Goal: Information Seeking & Learning: Learn about a topic

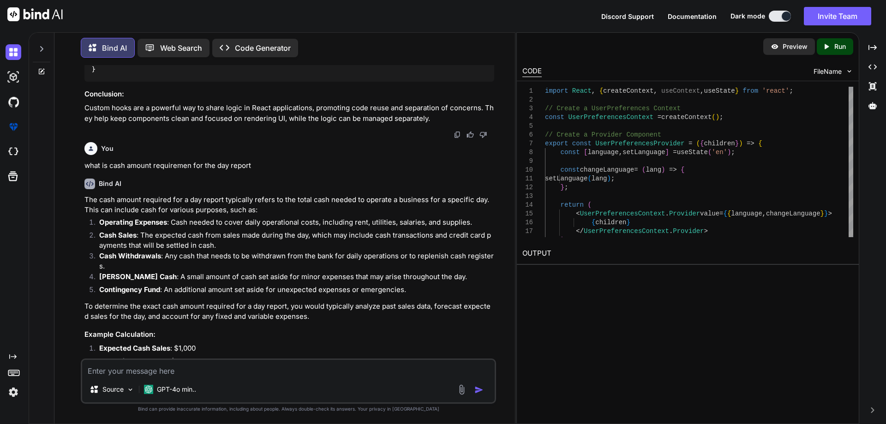
scroll to position [462, 0]
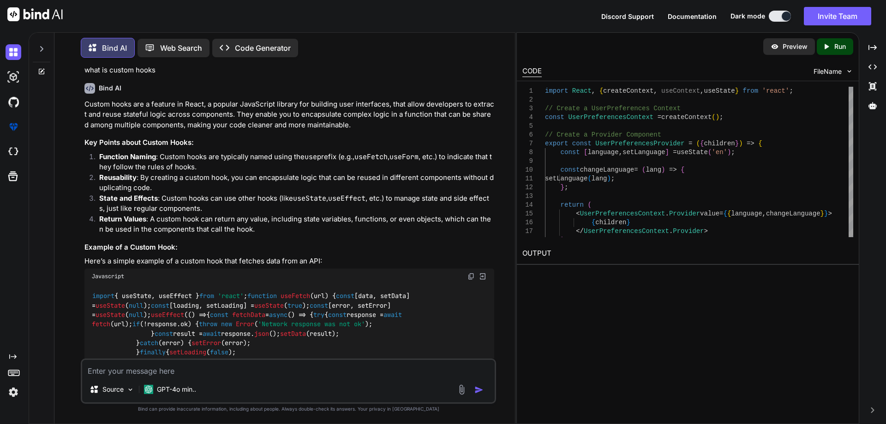
scroll to position [0, 0]
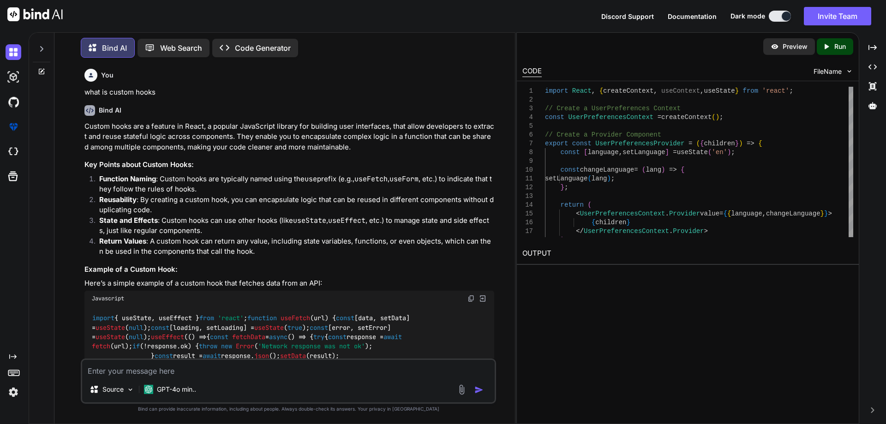
drag, startPoint x: 157, startPoint y: 370, endPoint x: 256, endPoint y: 365, distance: 98.8
click at [161, 370] on textarea at bounding box center [288, 368] width 412 height 17
type textarea "what is use Reducer hooks"
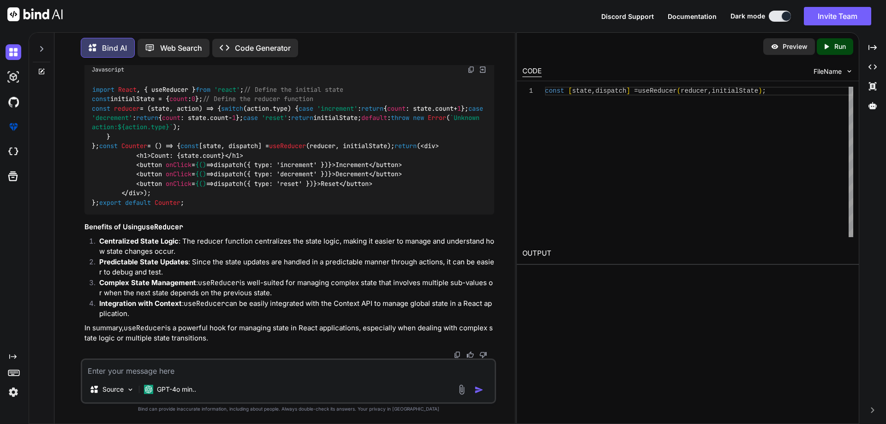
scroll to position [4142, 0]
drag, startPoint x: 198, startPoint y: 282, endPoint x: 276, endPoint y: 291, distance: 78.4
click at [276, 291] on p "Complex State Management : useReducer is well-suited for managing complex state…" at bounding box center [296, 288] width 395 height 21
drag, startPoint x: 306, startPoint y: 305, endPoint x: 206, endPoint y: 306, distance: 99.6
click at [206, 306] on p "Integration with Context : useReducer can be easily integrated with the Context…" at bounding box center [296, 308] width 395 height 21
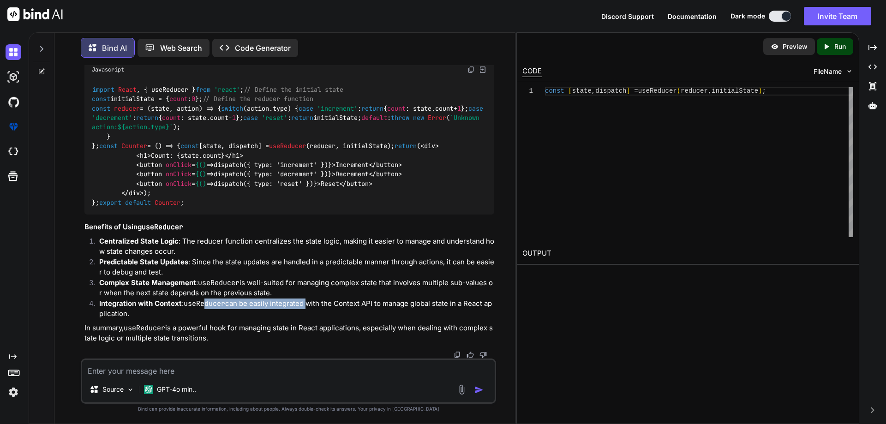
scroll to position [4095, 0]
click at [314, 278] on p "Predictable State Updates : Since the state updates are handled in a predictabl…" at bounding box center [296, 267] width 395 height 21
click at [309, 278] on p "Predictable State Updates : Since the state updates are handled in a predictabl…" at bounding box center [296, 267] width 395 height 21
drag, startPoint x: 191, startPoint y: 306, endPoint x: 196, endPoint y: 317, distance: 12.0
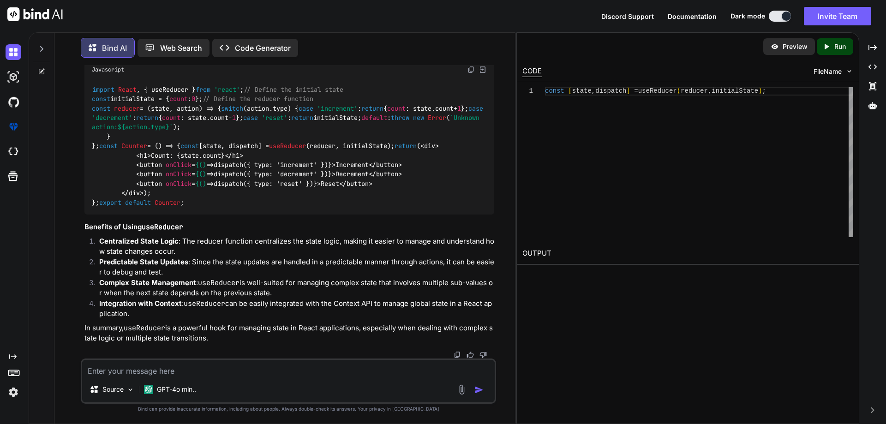
click at [196, 317] on p "Integration with Context : useReducer can be easily integrated with the Context…" at bounding box center [296, 308] width 395 height 21
click at [195, 317] on p "Integration with Context : useReducer can be easily integrated with the Context…" at bounding box center [296, 308] width 395 height 21
click at [185, 303] on code "useReducer" at bounding box center [205, 303] width 42 height 9
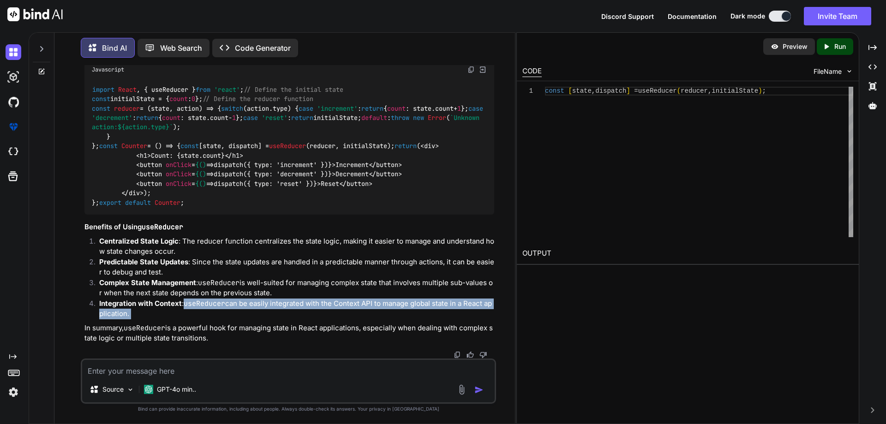
drag, startPoint x: 185, startPoint y: 303, endPoint x: 192, endPoint y: 315, distance: 13.8
click at [192, 315] on p "Integration with Context : useReducer can be easily integrated with the Context…" at bounding box center [296, 308] width 395 height 21
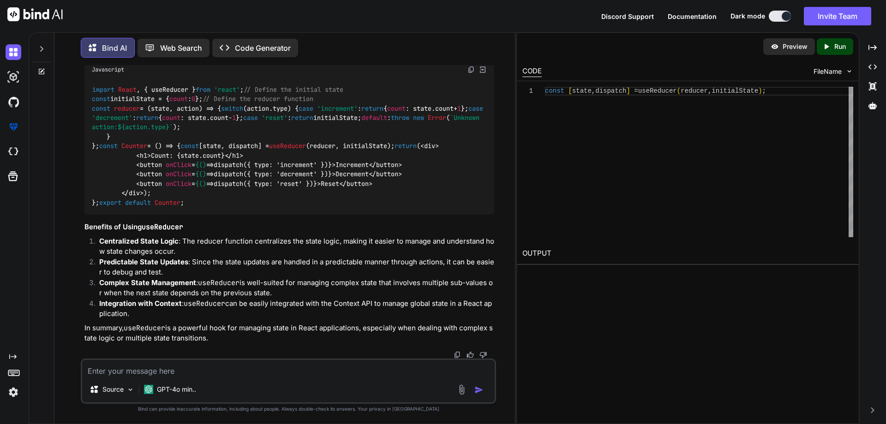
drag, startPoint x: 185, startPoint y: 302, endPoint x: 193, endPoint y: 312, distance: 12.8
click at [193, 312] on p "Integration with Context : useReducer can be easily integrated with the Context…" at bounding box center [296, 308] width 395 height 21
click at [202, 278] on p "Predictable State Updates : Since the state updates are handled in a predictabl…" at bounding box center [296, 267] width 395 height 21
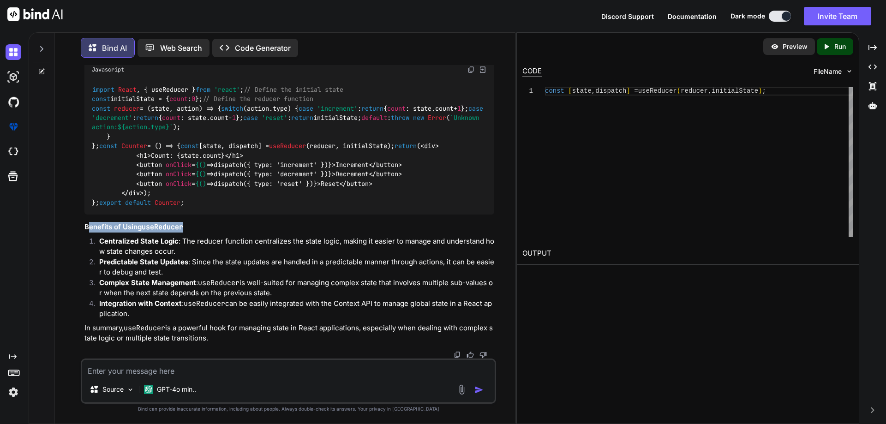
drag, startPoint x: 187, startPoint y: 229, endPoint x: 88, endPoint y: 225, distance: 98.8
click at [88, 225] on h3 "Benefits of Using useReducer" at bounding box center [289, 227] width 410 height 11
click at [199, 261] on p "Predictable State Updates : Since the state updates are handled in a predictabl…" at bounding box center [296, 267] width 395 height 21
click at [166, 370] on textarea at bounding box center [288, 368] width 412 height 17
drag, startPoint x: 163, startPoint y: 378, endPoint x: 120, endPoint y: 371, distance: 43.0
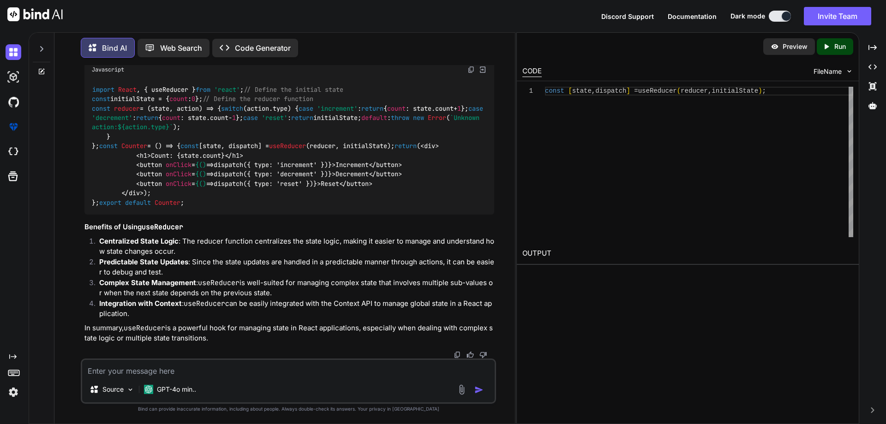
click at [120, 371] on textarea at bounding box center [288, 368] width 412 height 17
